Goal: Information Seeking & Learning: Learn about a topic

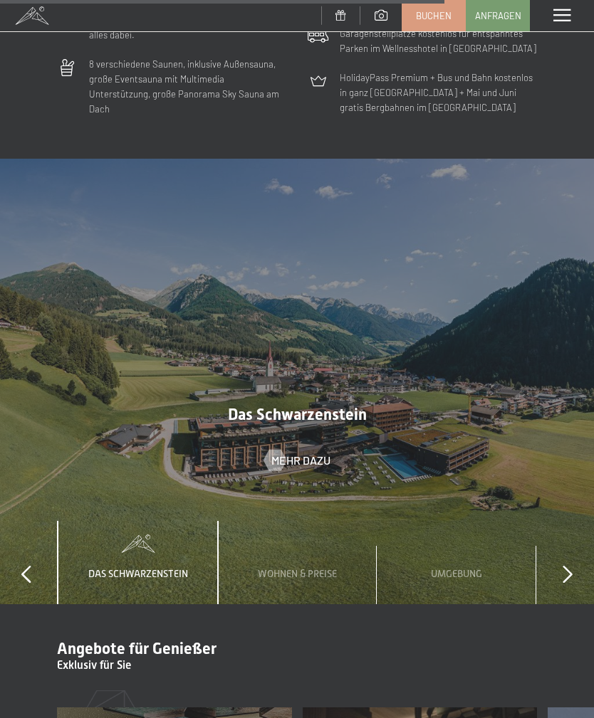
scroll to position [3973, 0]
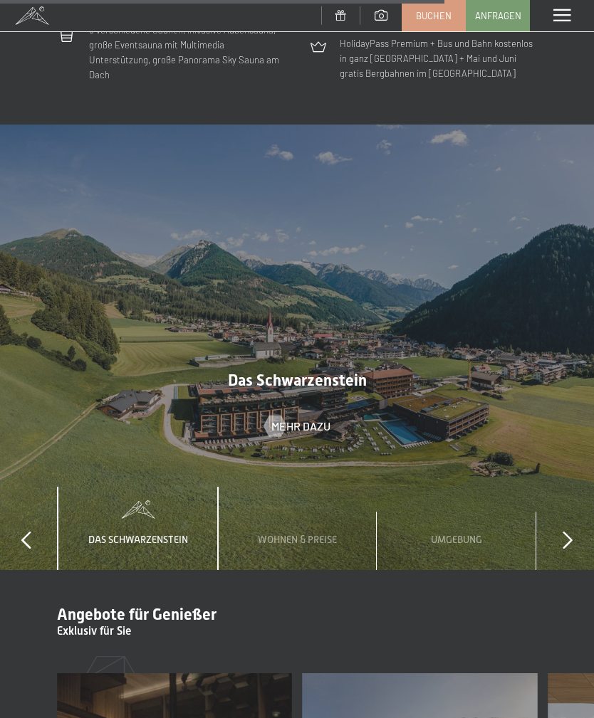
click at [441, 515] on div "Umgebung" at bounding box center [456, 528] width 73 height 83
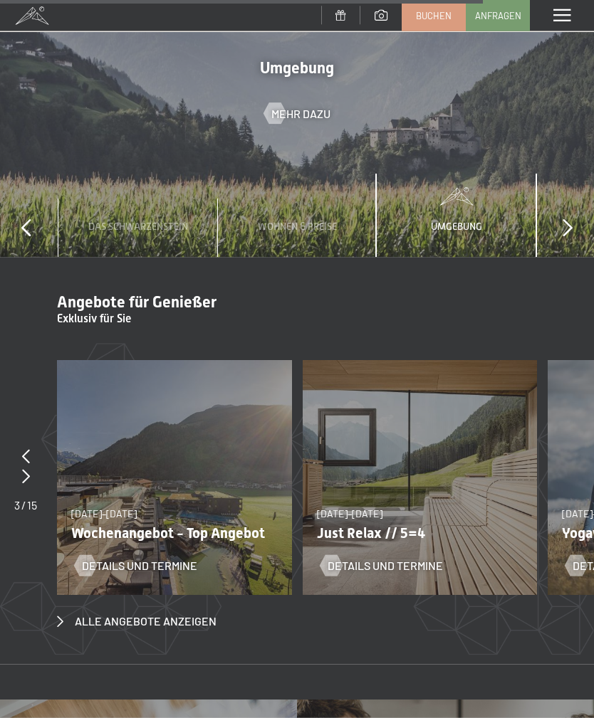
scroll to position [4317, 0]
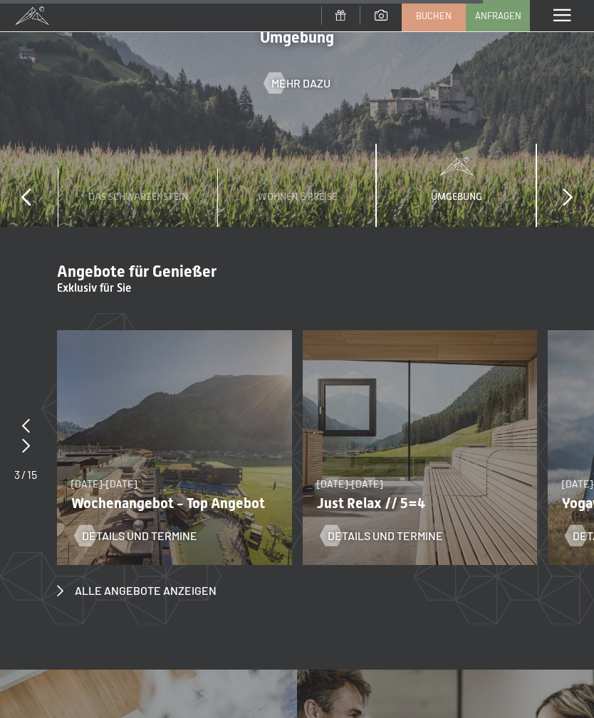
click at [100, 495] on p "Wochenangebot - Top Angebot" at bounding box center [169, 503] width 196 height 17
click at [91, 525] on div at bounding box center [85, 535] width 12 height 21
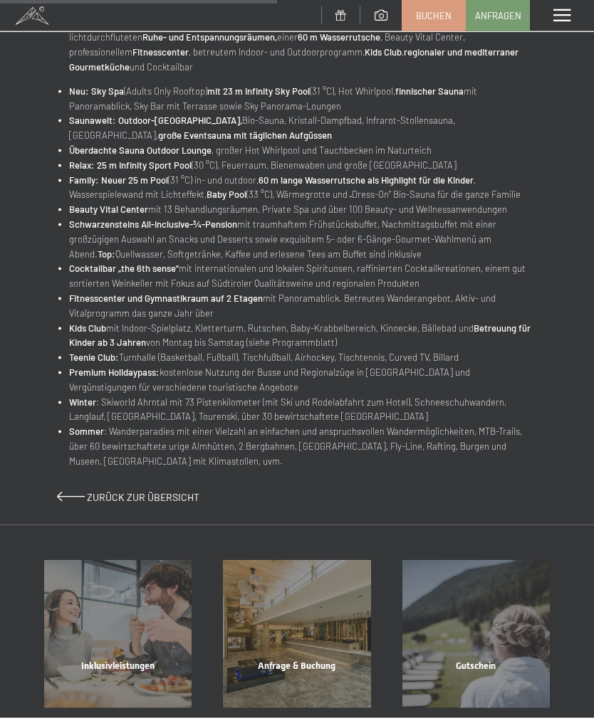
scroll to position [588, 0]
click at [100, 594] on div "Inklusivleistungen Mehr erfahren" at bounding box center [117, 633] width 179 height 147
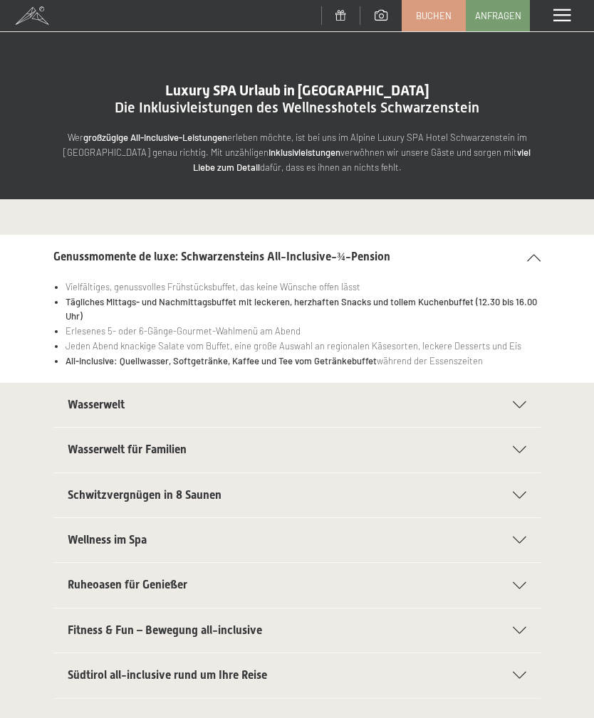
click at [563, 26] on div "Menü" at bounding box center [562, 15] width 64 height 31
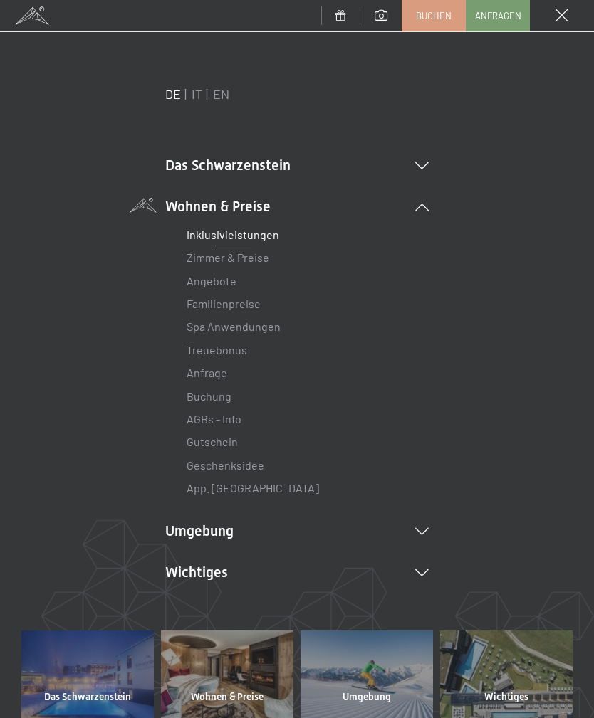
click at [192, 261] on link "Zimmer & Preise" at bounding box center [228, 258] width 83 height 14
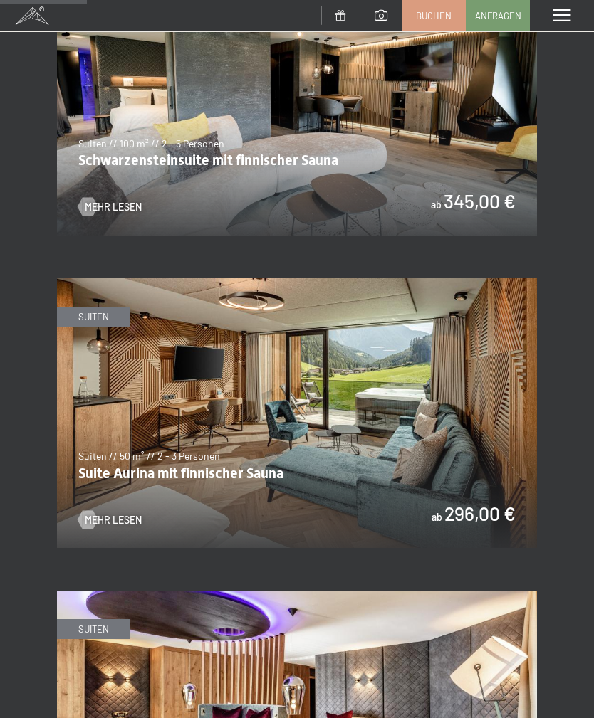
scroll to position [799, 0]
click at [103, 388] on img at bounding box center [297, 413] width 480 height 270
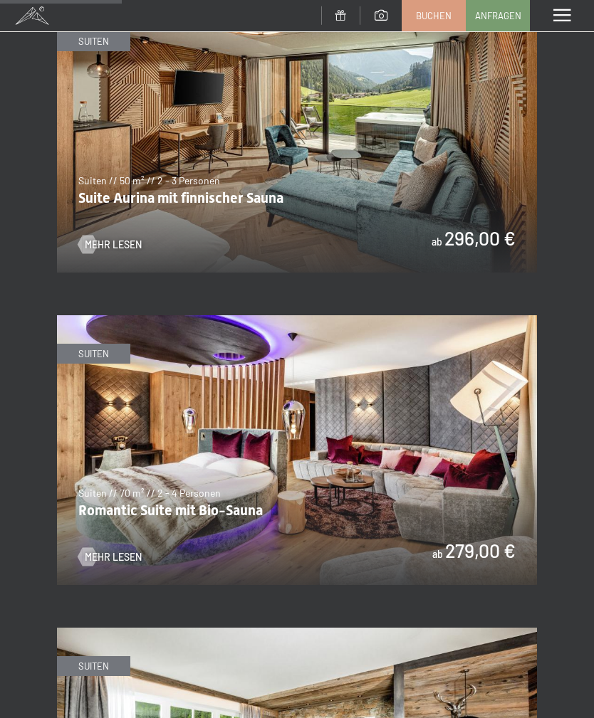
scroll to position [1124, 0]
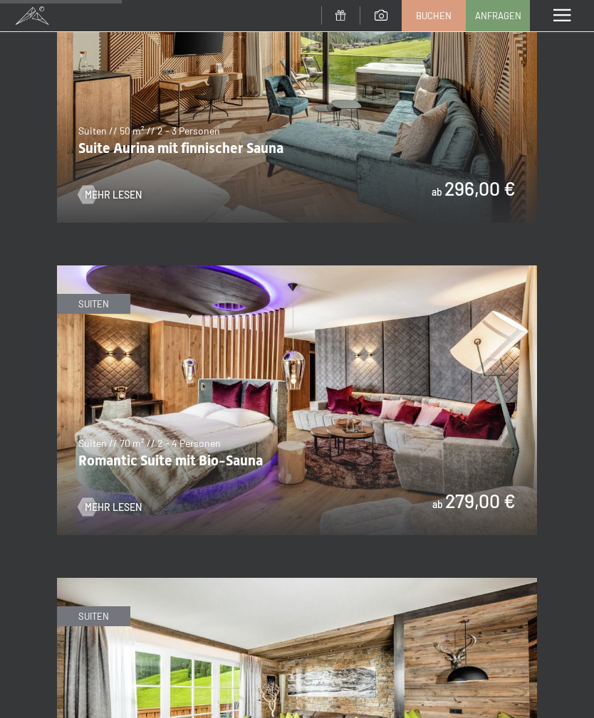
click at [152, 355] on img at bounding box center [297, 401] width 480 height 270
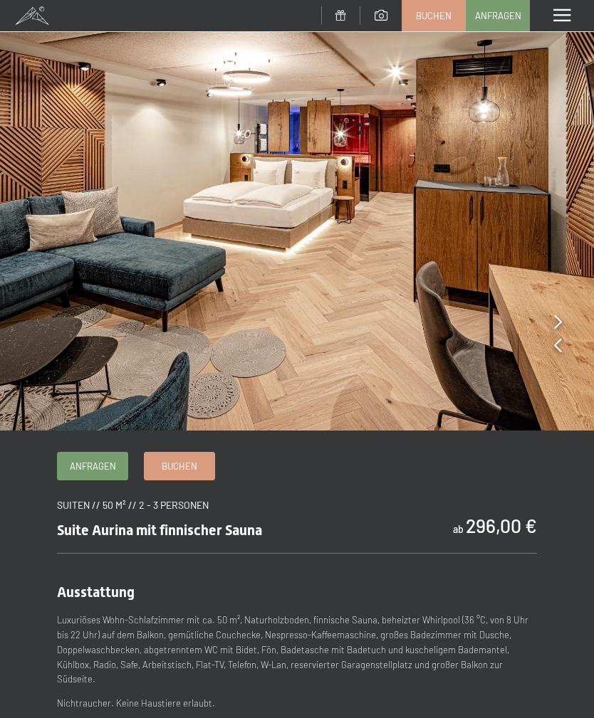
click at [560, 329] on icon at bounding box center [558, 322] width 8 height 14
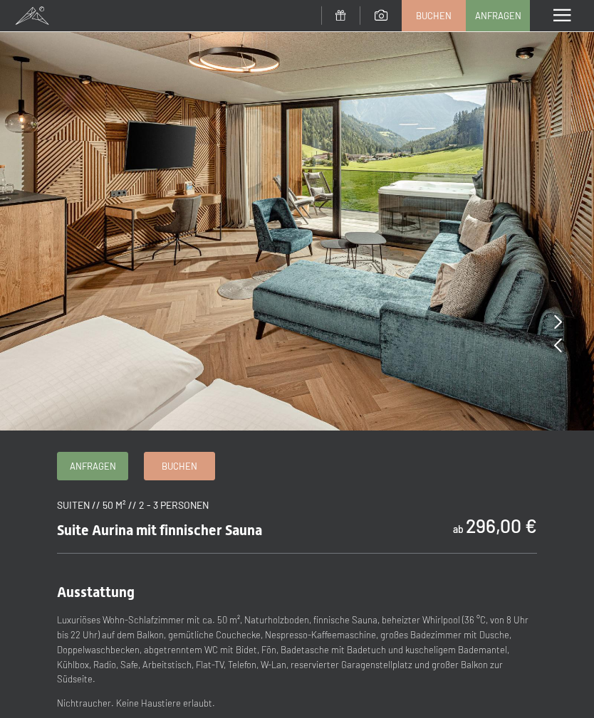
click at [558, 324] on icon at bounding box center [558, 322] width 8 height 14
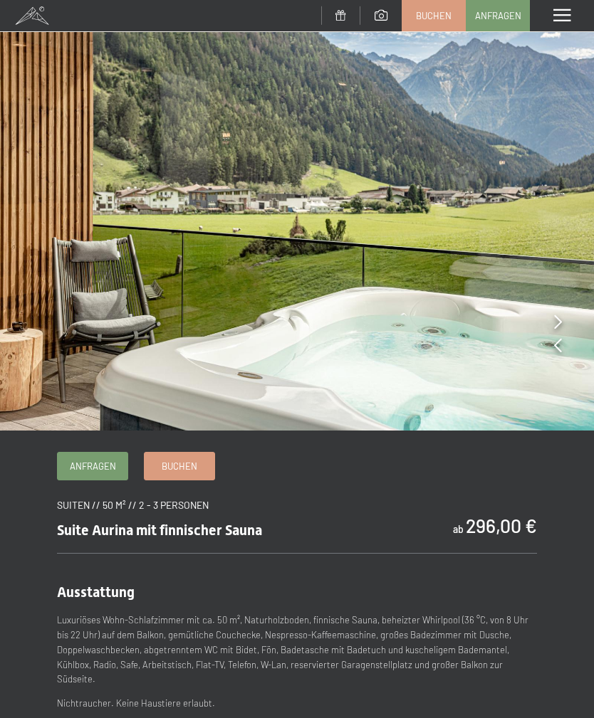
click at [567, 351] on img at bounding box center [297, 215] width 594 height 431
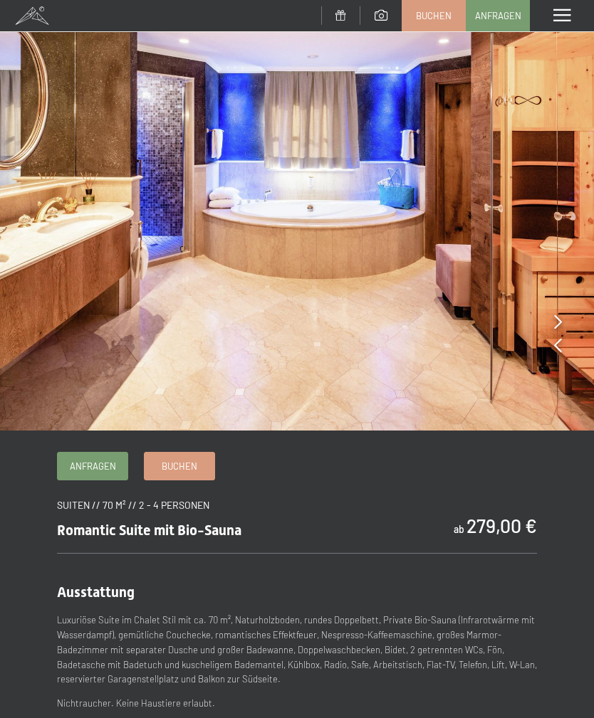
click at [565, 330] on img at bounding box center [297, 215] width 594 height 431
click at [560, 321] on icon at bounding box center [558, 322] width 8 height 14
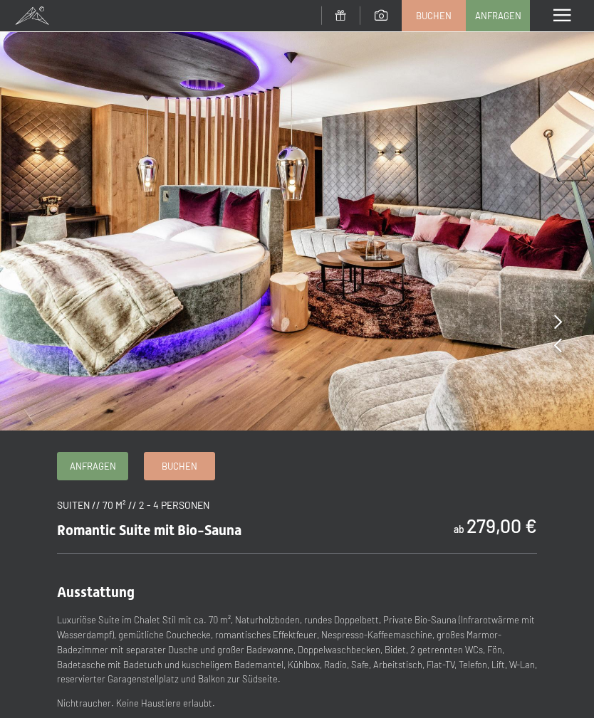
click at [559, 350] on icon at bounding box center [558, 345] width 8 height 14
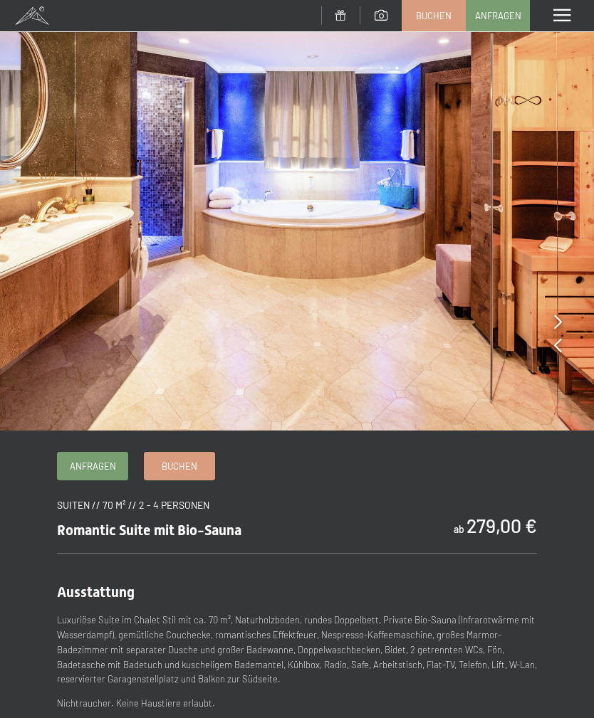
click at [568, 318] on img at bounding box center [297, 215] width 594 height 431
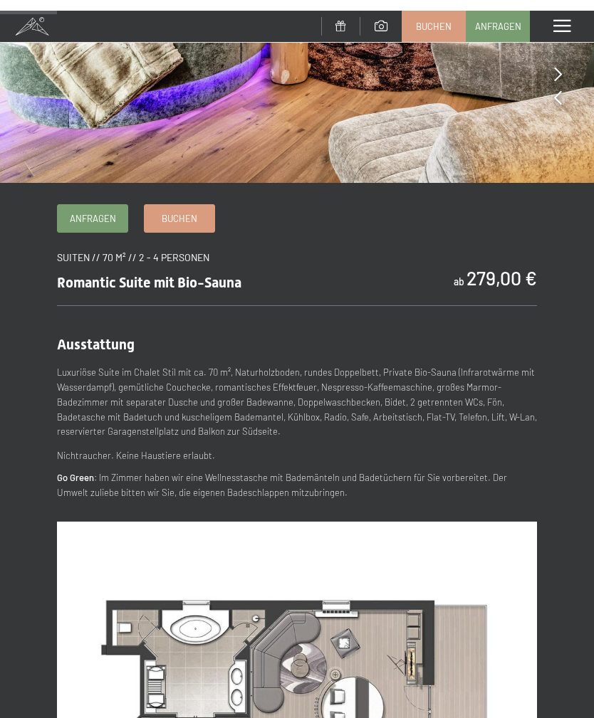
scroll to position [123, 0]
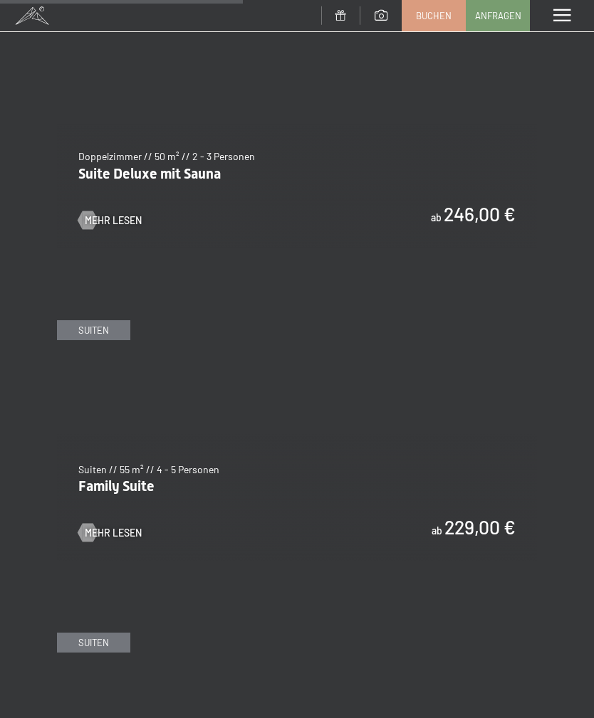
scroll to position [2353, 0]
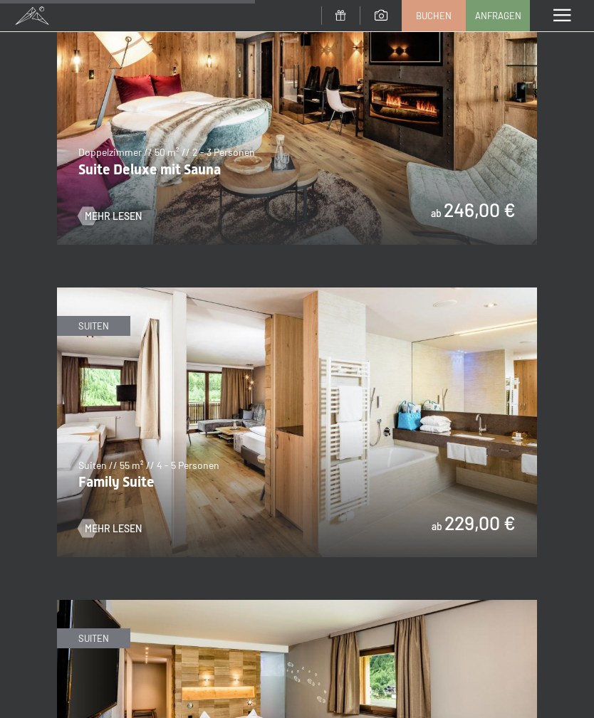
click at [110, 432] on img at bounding box center [297, 423] width 480 height 270
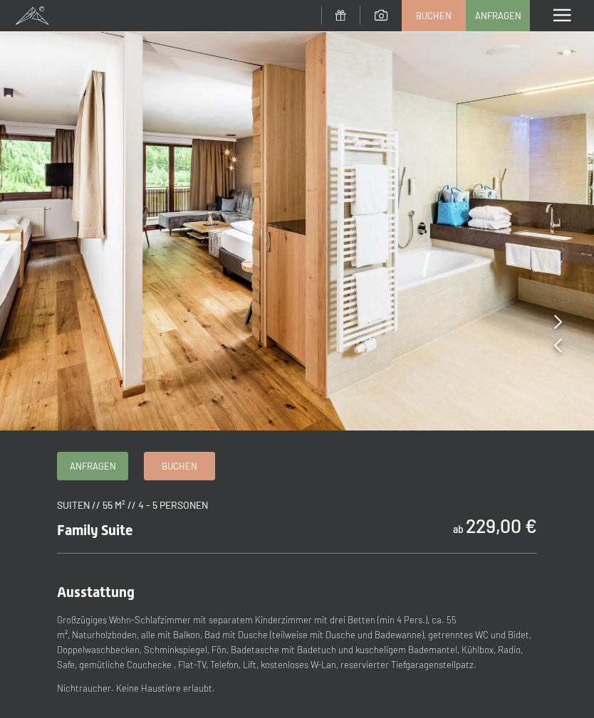
click at [554, 331] on div at bounding box center [558, 323] width 8 height 20
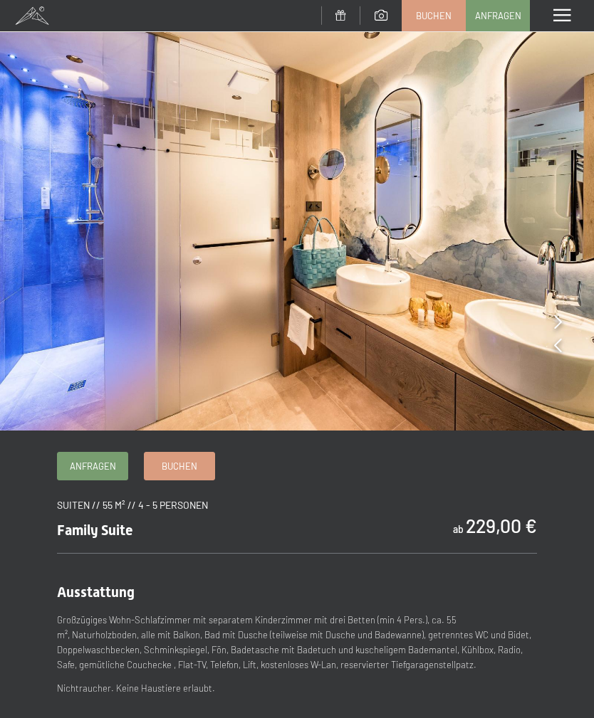
click at [570, 324] on img at bounding box center [297, 215] width 594 height 431
click at [559, 320] on icon at bounding box center [558, 322] width 8 height 14
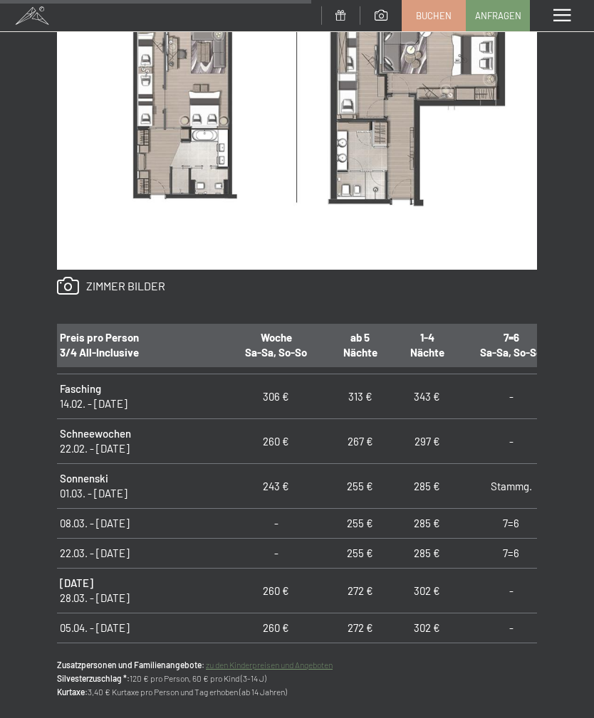
scroll to position [550, 8]
click at [155, 582] on td "Ostern 28.03. - 05.04.26" at bounding box center [137, 590] width 177 height 45
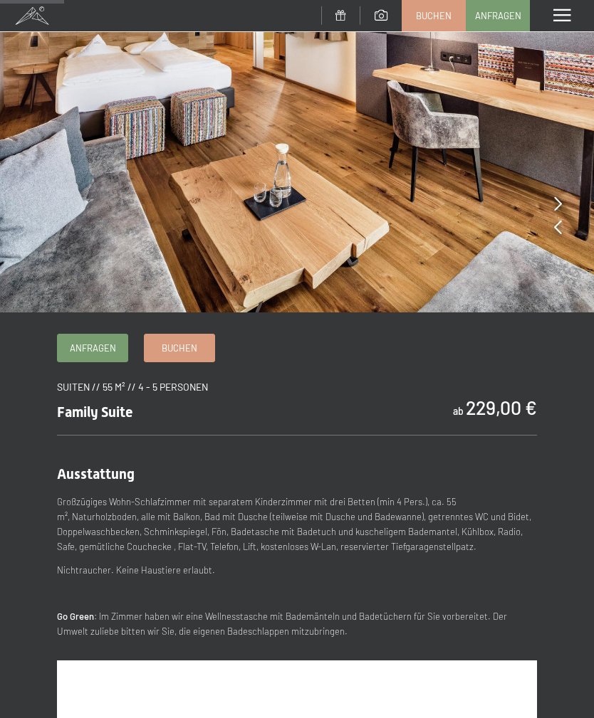
scroll to position [0, 0]
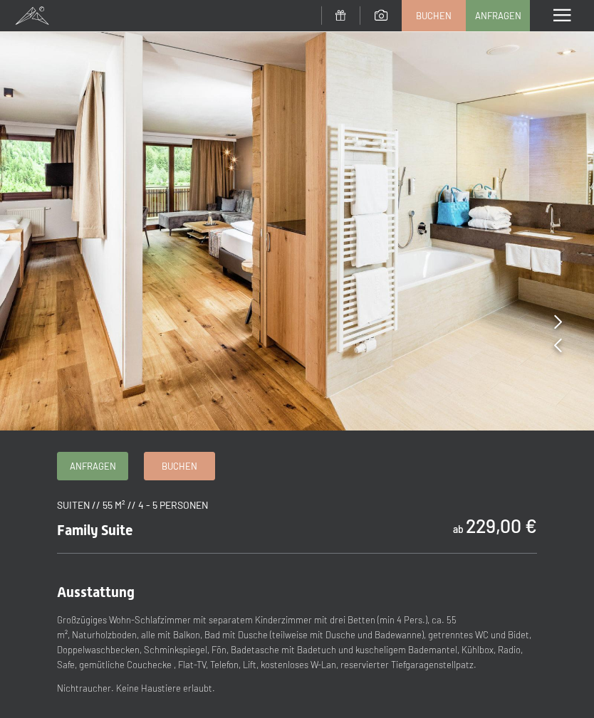
click at [559, 16] on span at bounding box center [561, 15] width 17 height 13
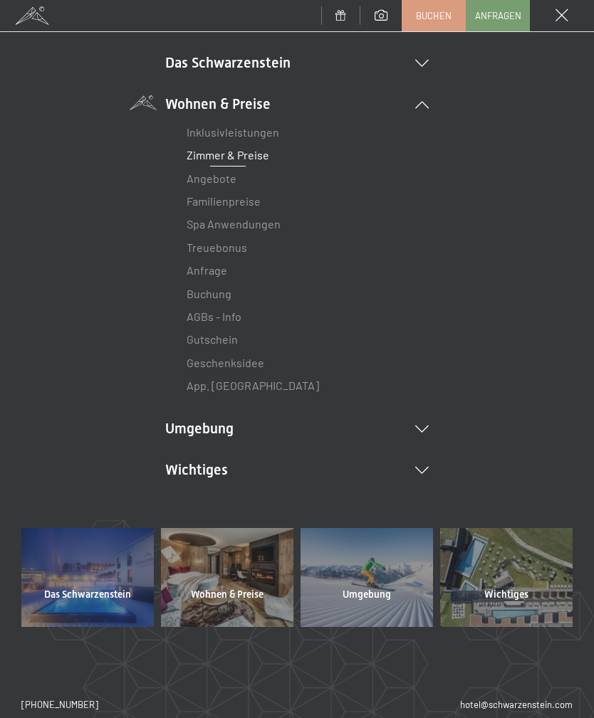
scroll to position [106, 0]
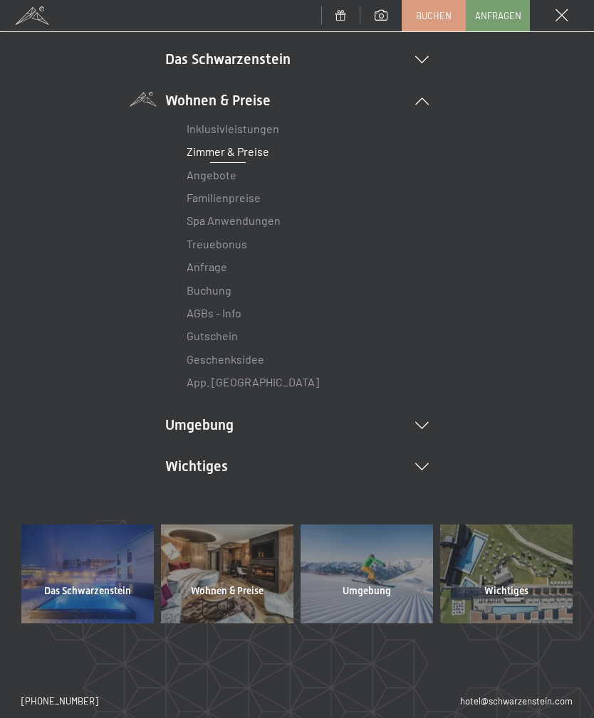
click at [179, 427] on li "Umgebung Das Ahrntal Ski & Winter Skifahren Skischule Wandern & Sommer Wandern …" at bounding box center [296, 425] width 263 height 20
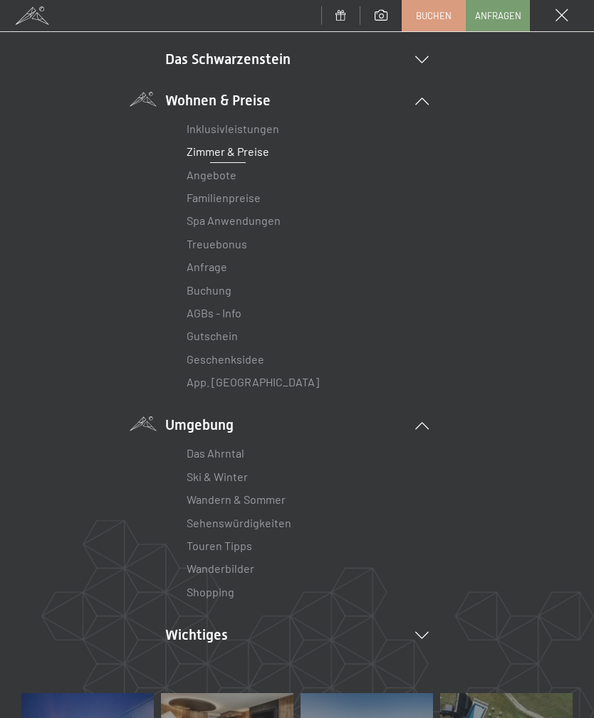
click at [199, 471] on link "Ski & Winter" at bounding box center [217, 477] width 61 height 14
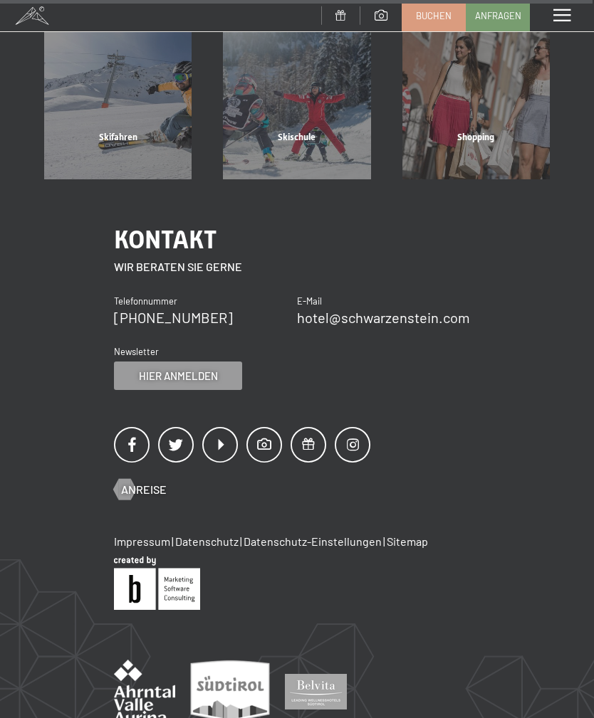
scroll to position [3493, 0]
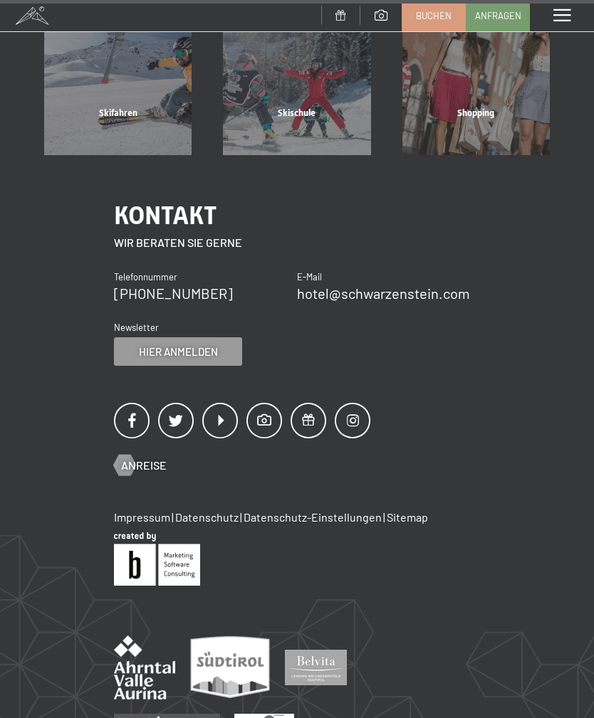
click at [137, 458] on span "Anreise" at bounding box center [144, 466] width 46 height 16
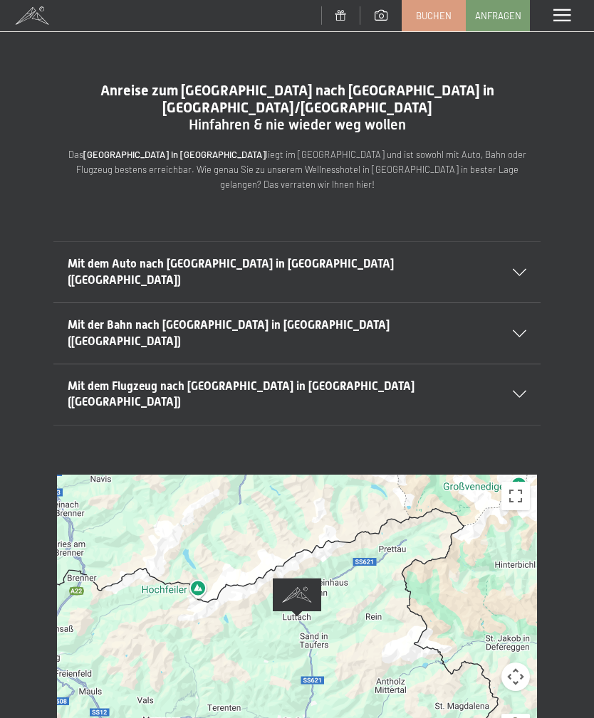
click at [105, 365] on div "Mit dem Flugzeug nach [GEOGRAPHIC_DATA] in [GEOGRAPHIC_DATA] ([GEOGRAPHIC_DATA])" at bounding box center [297, 395] width 459 height 61
